Goal: Task Accomplishment & Management: Complete application form

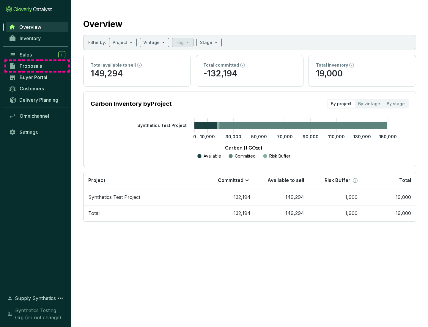
click at [37, 66] on span "Proposals" at bounding box center [31, 66] width 22 height 6
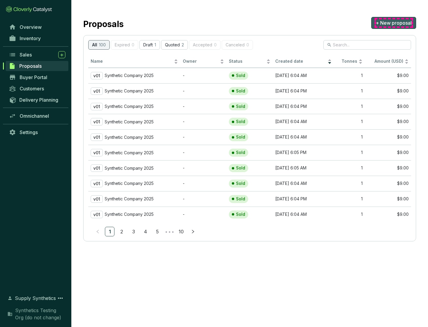
click at [393, 23] on span "+ New proposal" at bounding box center [394, 22] width 36 height 7
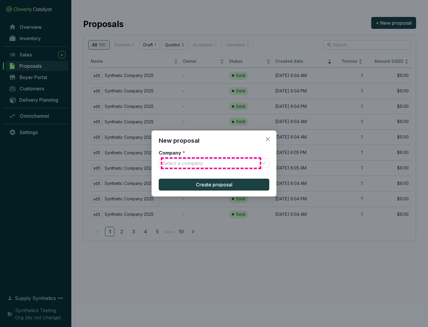
click at [211, 163] on input "Company *" at bounding box center [210, 163] width 97 height 9
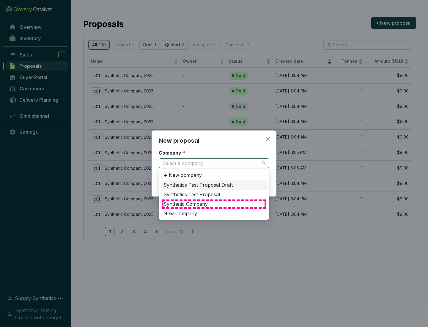
click at [214, 204] on div "Synthetic Company" at bounding box center [213, 204] width 101 height 7
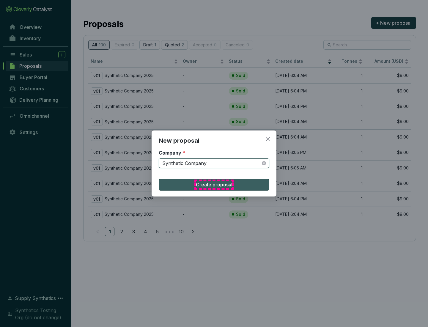
click at [214, 185] on span "Create proposal" at bounding box center [214, 184] width 37 height 7
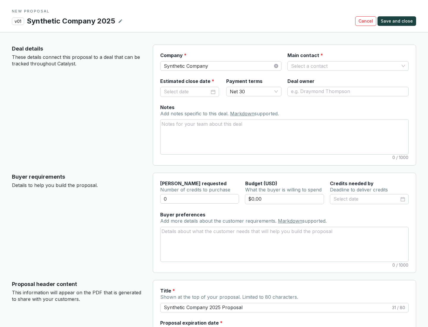
click at [345, 66] on input "Main contact *" at bounding box center [345, 66] width 108 height 9
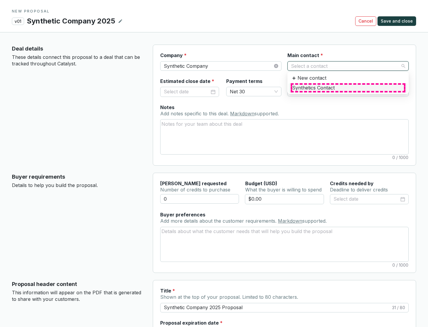
click at [348, 88] on div "Synthetics Contact" at bounding box center [348, 88] width 112 height 7
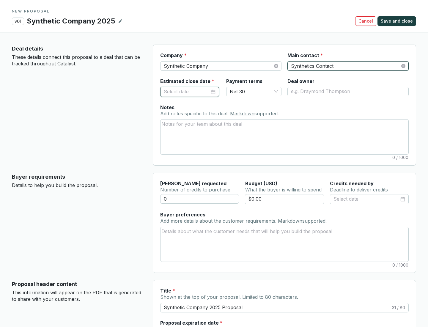
click at [187, 92] on input "Estimated close date *" at bounding box center [187, 92] width 46 height 8
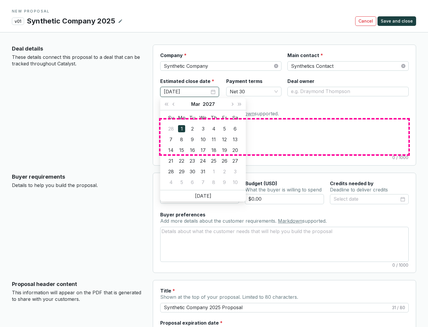
type input "[DATE]"
click at [284, 137] on textarea "Notes Add notes specific to this deal. Markdown supported." at bounding box center [284, 136] width 248 height 34
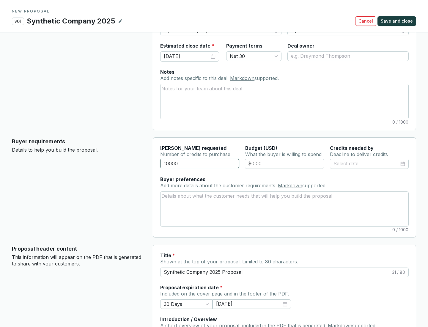
scroll to position [36, 0]
type input "10000"
type input "$0.00"
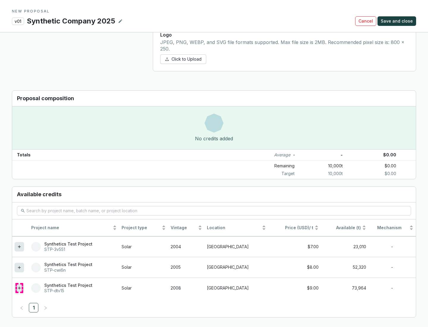
click at [19, 288] on icon at bounding box center [19, 287] width 3 height 3
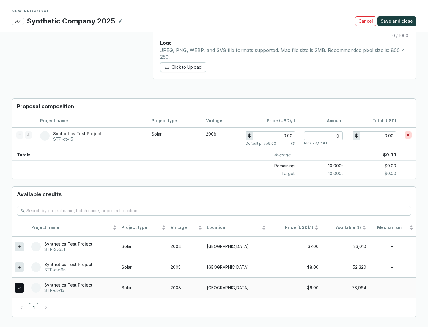
scroll to position [342, 0]
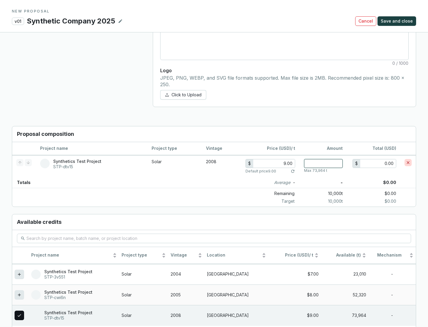
type input "1"
type input "9.00"
type input "1"
click at [398, 21] on span "Save and close" at bounding box center [397, 21] width 32 height 6
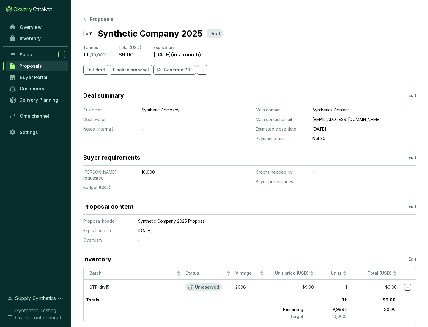
click at [129, 70] on span "Finalize proposal" at bounding box center [131, 70] width 36 height 6
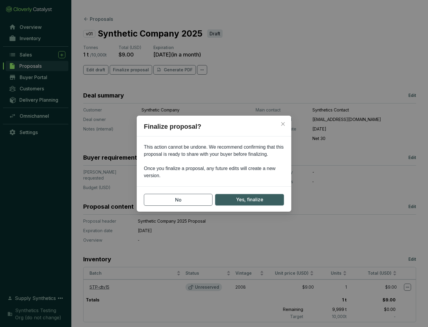
click at [249, 199] on span "Yes, finalize" at bounding box center [249, 199] width 27 height 7
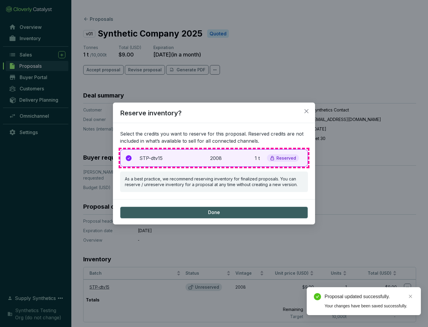
click at [214, 158] on p "2008" at bounding box center [216, 158] width 13 height 7
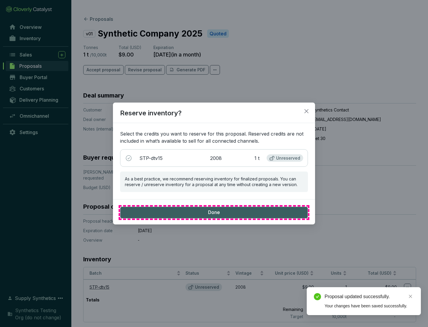
click at [214, 212] on span "Done" at bounding box center [214, 212] width 12 height 7
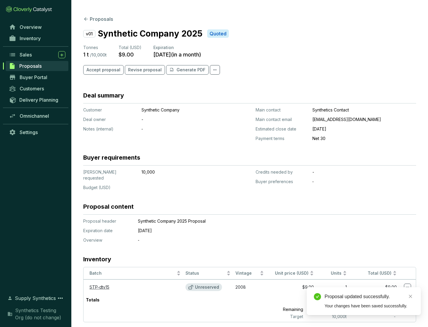
click at [369, 297] on div "Proposal updated successfully." at bounding box center [368, 296] width 89 height 7
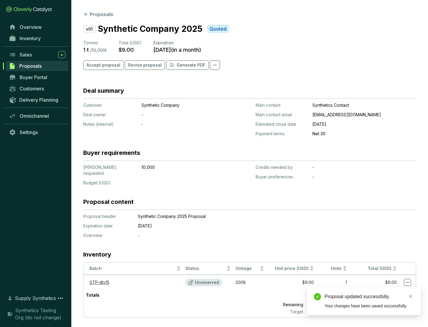
click at [407, 282] on icon at bounding box center [407, 282] width 3 height 1
click at [389, 290] on div "Proposal updated successfully. Your changes have been saved successfully." at bounding box center [364, 301] width 114 height 28
click at [369, 297] on div "Proposal updated successfully." at bounding box center [368, 296] width 89 height 7
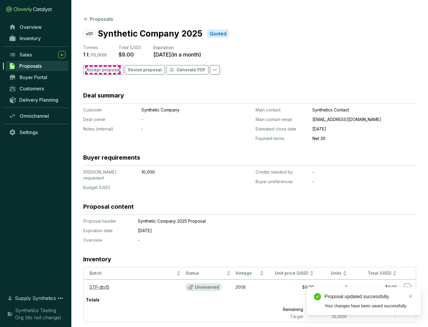
click at [103, 70] on span "Accept proposal" at bounding box center [103, 70] width 34 height 6
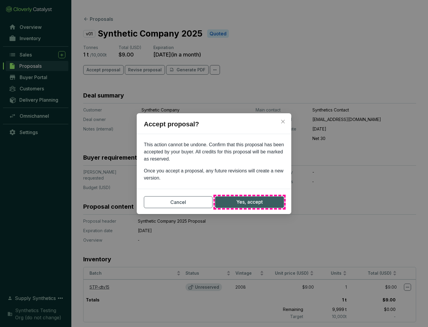
click at [249, 202] on span "Yes, accept" at bounding box center [249, 201] width 26 height 7
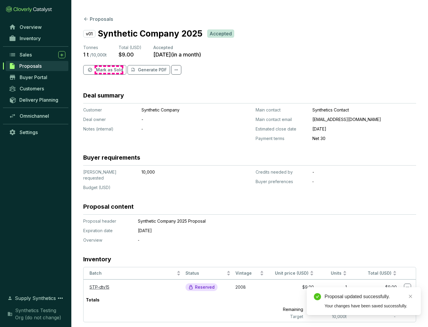
click at [109, 70] on span "Mark as Sold" at bounding box center [109, 70] width 27 height 6
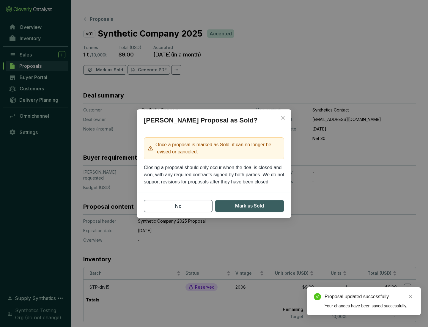
click at [249, 206] on span "Mark as Sold" at bounding box center [249, 205] width 29 height 7
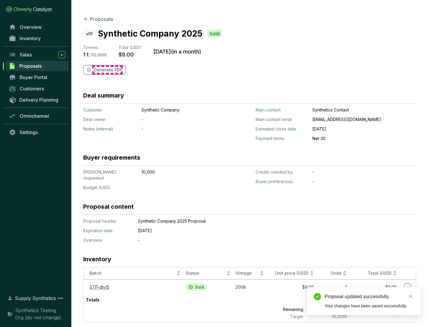
click at [107, 70] on p "Generate PDF" at bounding box center [108, 70] width 29 height 6
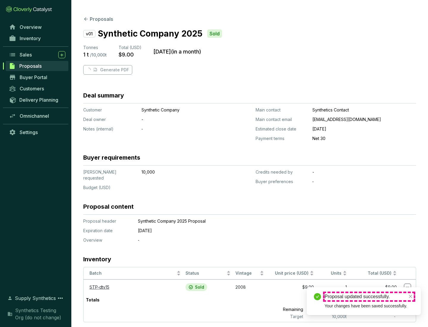
click at [369, 297] on div "Proposal updated successfully." at bounding box center [368, 296] width 89 height 7
